Goal: Transaction & Acquisition: Purchase product/service

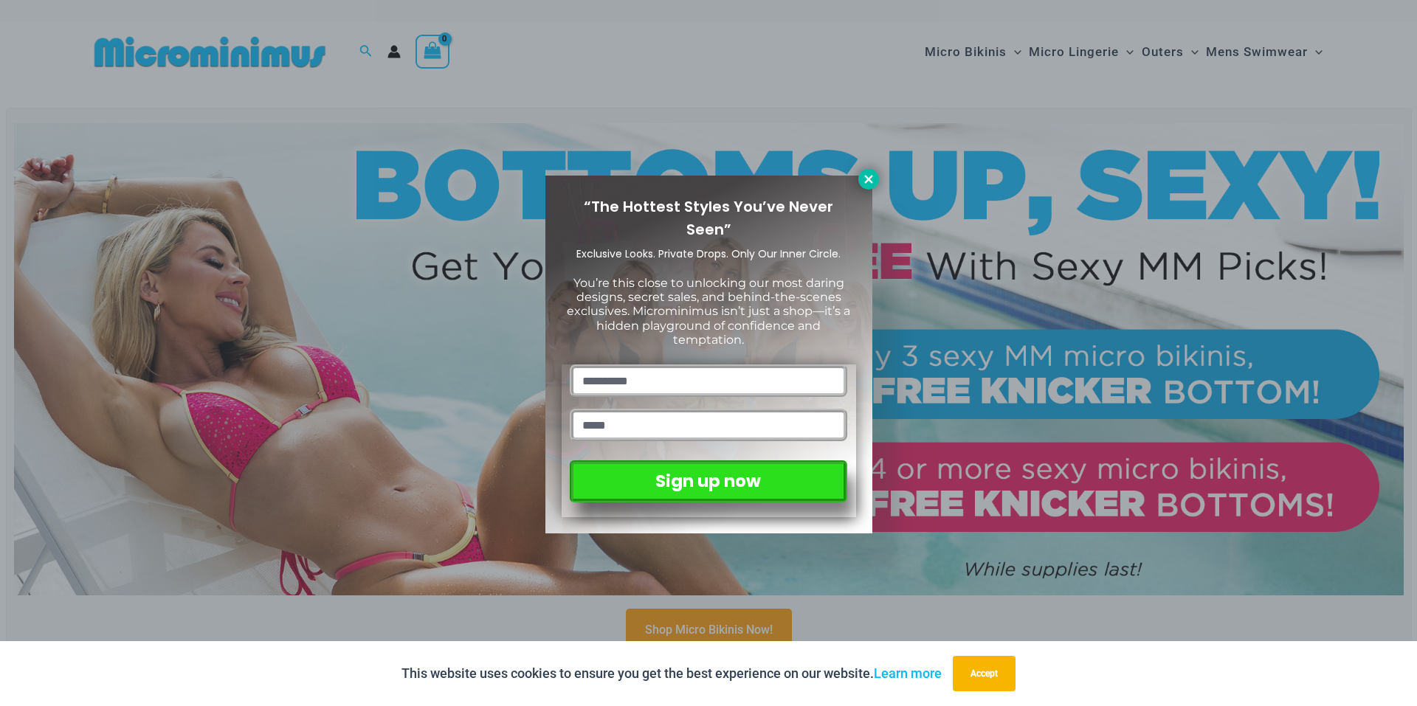
click at [865, 183] on icon at bounding box center [868, 179] width 8 height 8
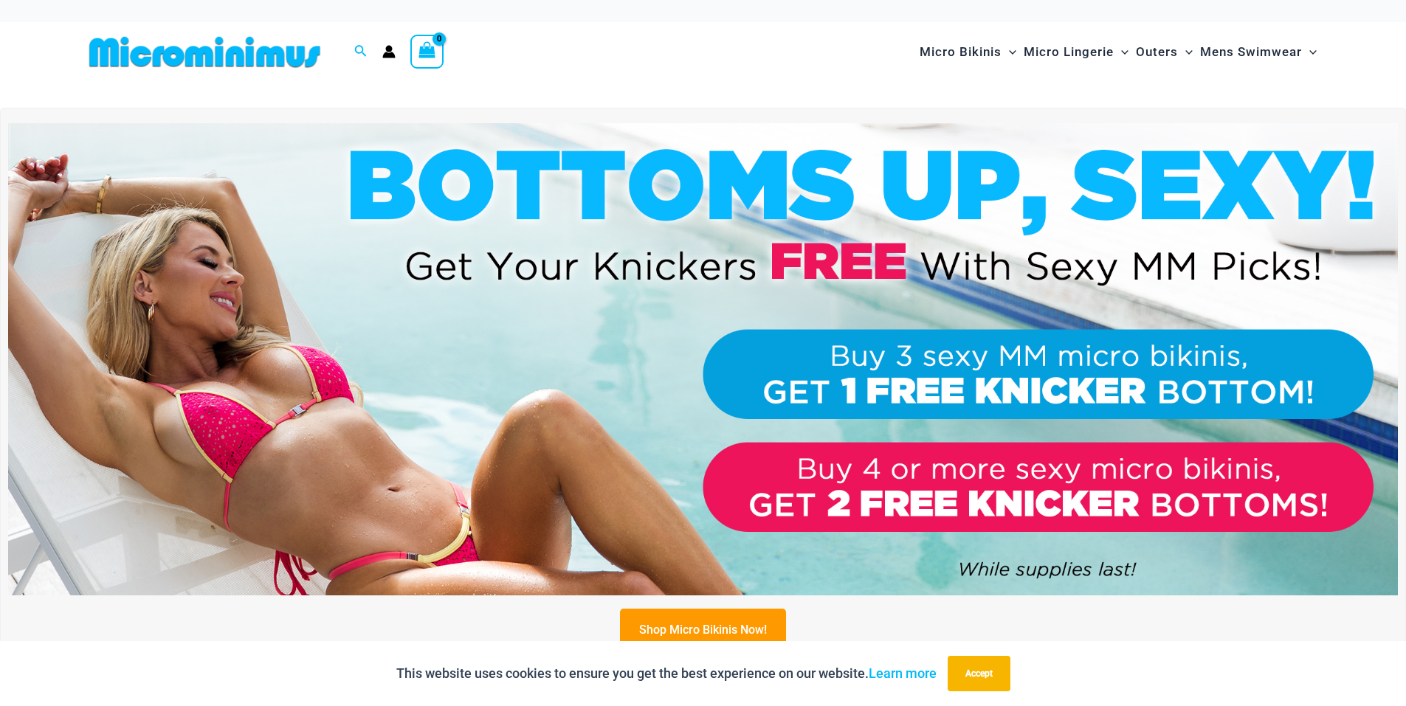
click at [436, 351] on img at bounding box center [703, 359] width 1390 height 472
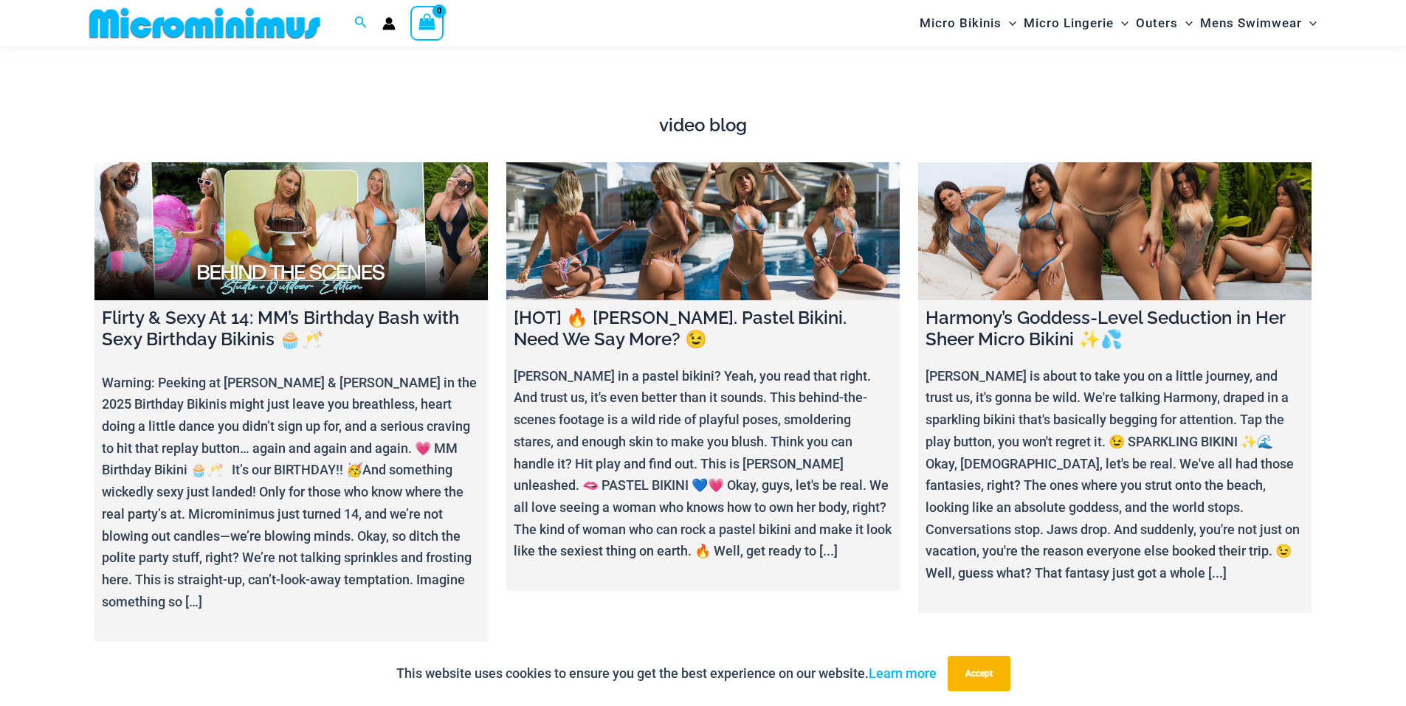
scroll to position [5154, 0]
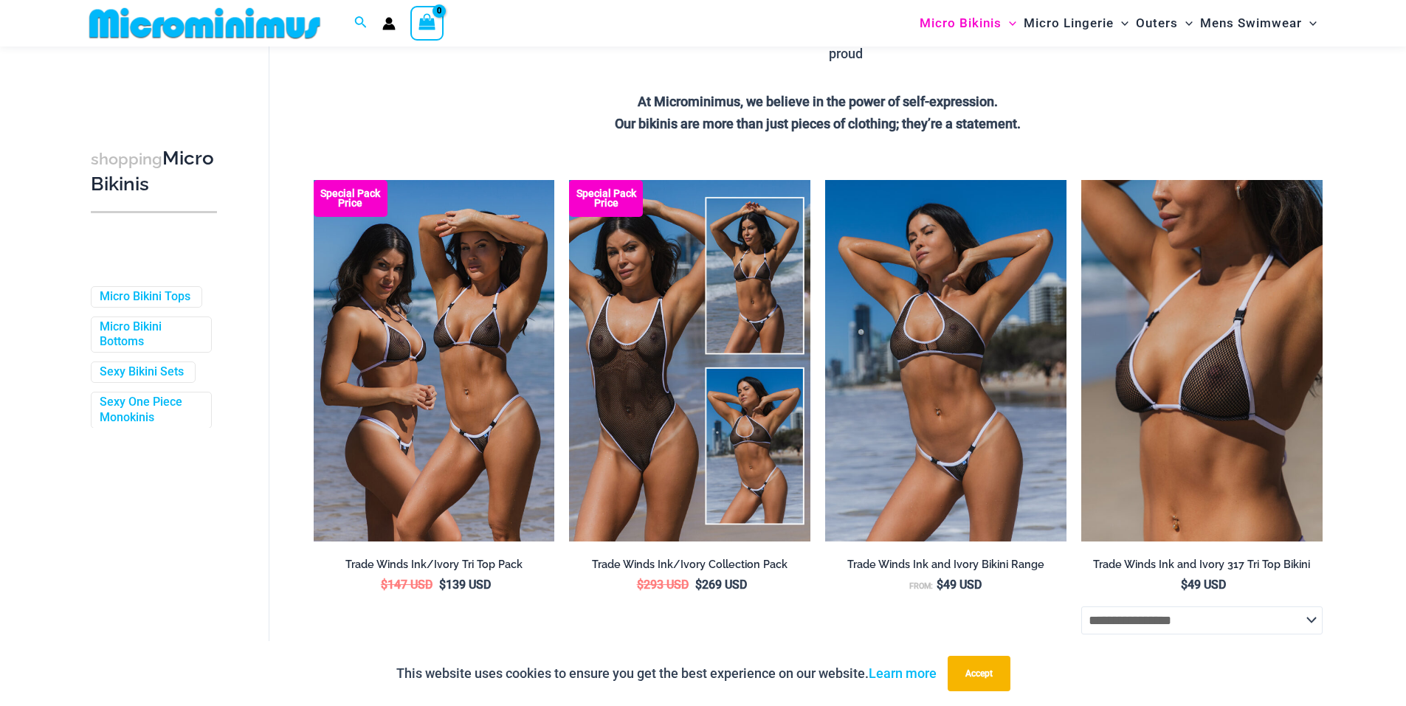
scroll to position [355, 0]
